Goal: Task Accomplishment & Management: Use online tool/utility

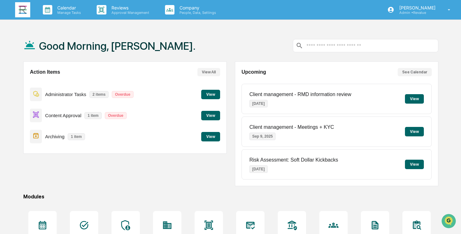
click at [213, 115] on button "View" at bounding box center [210, 115] width 19 height 9
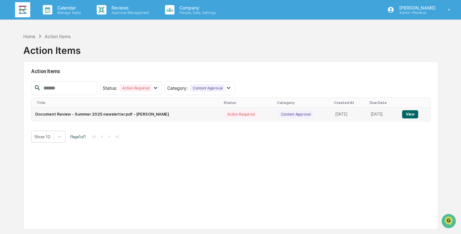
click at [408, 115] on button "View" at bounding box center [410, 114] width 16 height 8
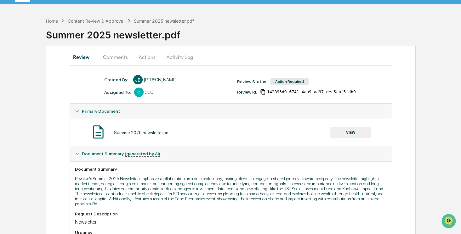
scroll to position [14, 0]
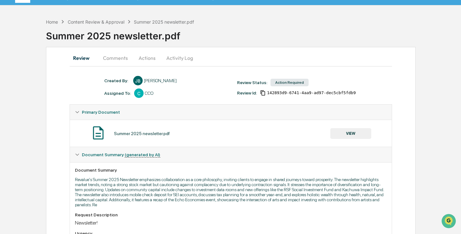
click at [345, 135] on button "VIEW" at bounding box center [350, 133] width 41 height 11
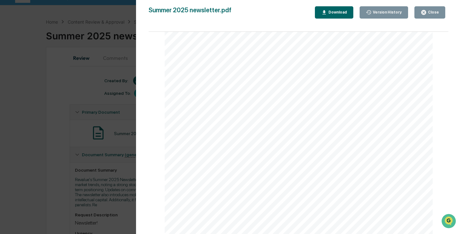
scroll to position [7150, 0]
click at [429, 15] on div "Close" at bounding box center [430, 12] width 18 height 6
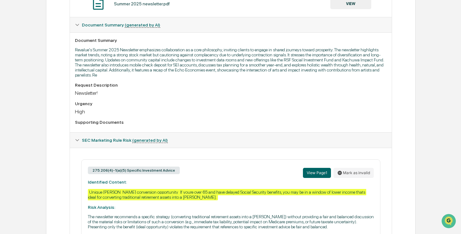
scroll to position [189, 0]
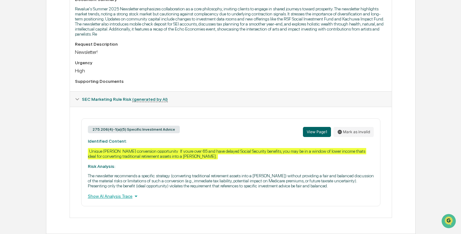
drag, startPoint x: 314, startPoint y: 189, endPoint x: 82, endPoint y: 212, distance: 233.2
click at [82, 91] on div "275.206(4)-1(a)(5) Specific Investment Advice View Page 1 Mark as invalid Ident…" at bounding box center [231, 42] width 322 height 100
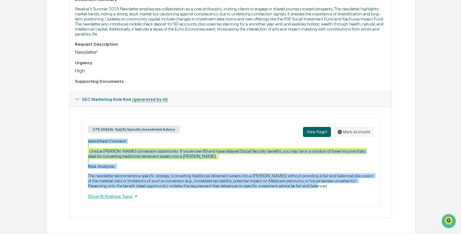
drag, startPoint x: 316, startPoint y: 186, endPoint x: 85, endPoint y: 141, distance: 235.2
click at [85, 141] on div "275.206(4)-1(a)(5) Specific Investment Advice View Page 1 Mark as invalid Ident…" at bounding box center [230, 162] width 299 height 88
copy div "Identified Content: Unique [PERSON_NAME] conversion opportunity If youre over 6…"
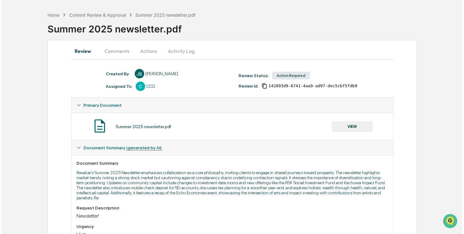
scroll to position [0, 0]
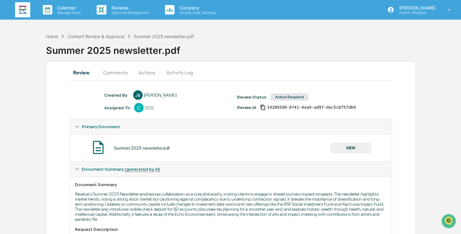
click at [150, 71] on button "Actions" at bounding box center [147, 72] width 28 height 15
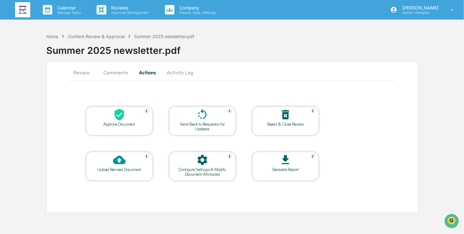
click at [210, 119] on div at bounding box center [202, 115] width 63 height 14
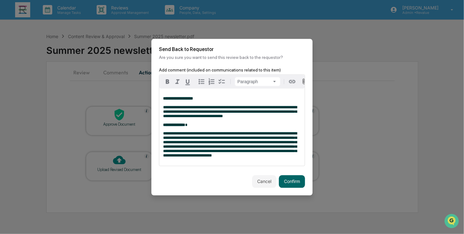
click at [163, 97] on strong "**********" at bounding box center [178, 98] width 30 height 4
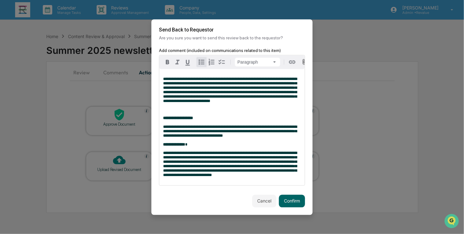
click at [199, 59] on icon "button" at bounding box center [202, 61] width 6 height 5
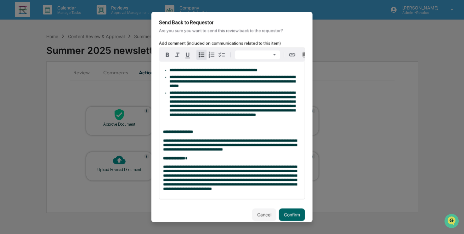
click at [199, 117] on li "**********" at bounding box center [235, 103] width 132 height 26
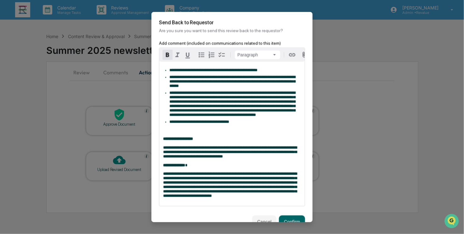
click at [186, 132] on p at bounding box center [232, 130] width 138 height 4
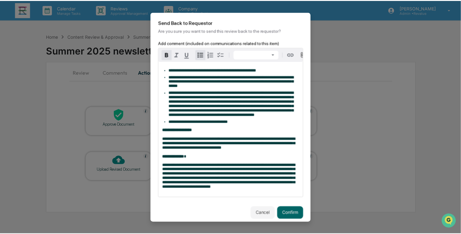
scroll to position [30, 0]
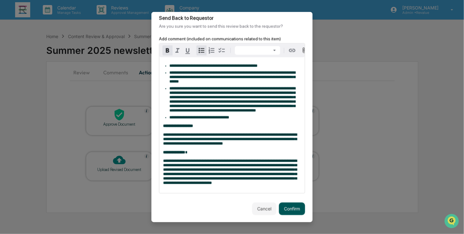
click at [290, 209] on button "Confirm" at bounding box center [292, 208] width 26 height 13
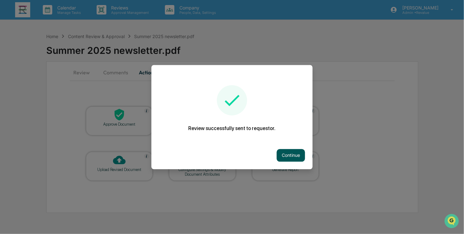
click at [297, 153] on button "Continue" at bounding box center [291, 155] width 28 height 13
